Goal: Use online tool/utility

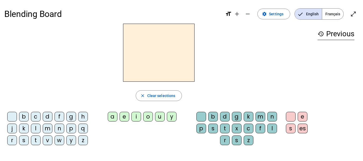
scroll to position [0, 0]
click at [45, 116] on div "d" at bounding box center [48, 116] width 10 height 10
click at [159, 116] on div "u" at bounding box center [160, 116] width 10 height 10
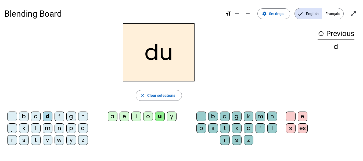
click at [35, 142] on div "t" at bounding box center [36, 140] width 10 height 10
click at [114, 116] on div "a" at bounding box center [113, 116] width 10 height 10
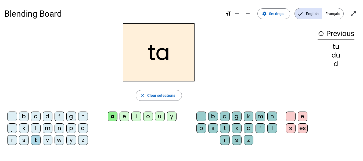
click at [127, 116] on div "e" at bounding box center [125, 116] width 10 height 10
click at [49, 115] on div "d" at bounding box center [48, 116] width 10 height 10
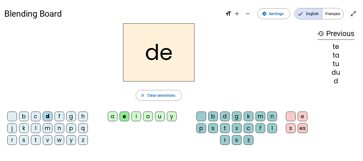
click at [10, 129] on div "j" at bounding box center [12, 128] width 10 height 10
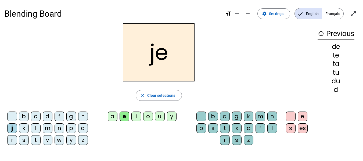
click at [49, 128] on div "m" at bounding box center [48, 128] width 10 height 10
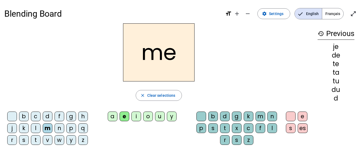
click at [115, 116] on div "a" at bounding box center [113, 116] width 10 height 10
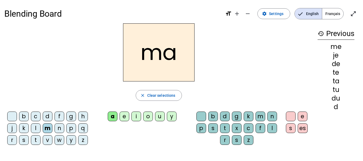
click at [271, 128] on div "l" at bounding box center [272, 128] width 10 height 10
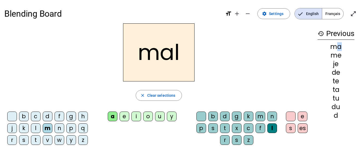
drag, startPoint x: 333, startPoint y: 48, endPoint x: 337, endPoint y: 48, distance: 4.3
click at [337, 48] on div "ma" at bounding box center [336, 47] width 37 height 6
